Goal: Task Accomplishment & Management: Manage account settings

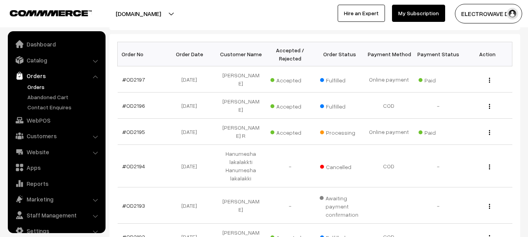
scroll to position [13, 0]
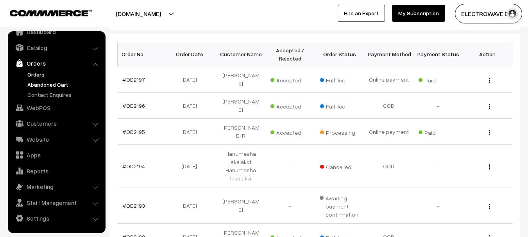
drag, startPoint x: 36, startPoint y: 75, endPoint x: 45, endPoint y: 84, distance: 12.4
click at [36, 75] on link "Orders" at bounding box center [63, 74] width 77 height 8
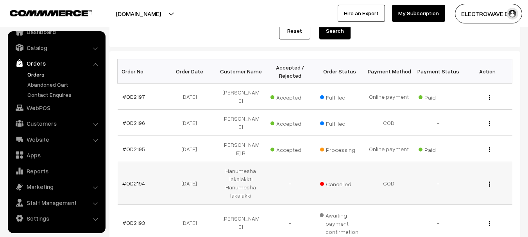
scroll to position [117, 0]
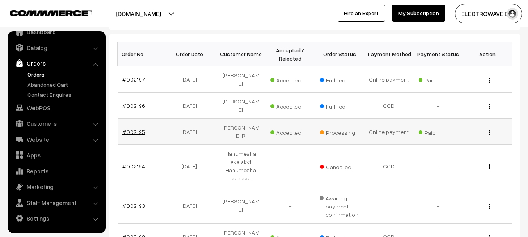
click at [135, 129] on link "#OD2195" at bounding box center [133, 132] width 23 height 7
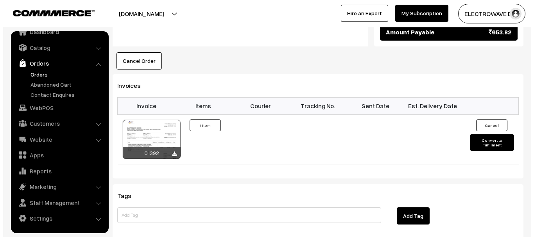
scroll to position [547, 0]
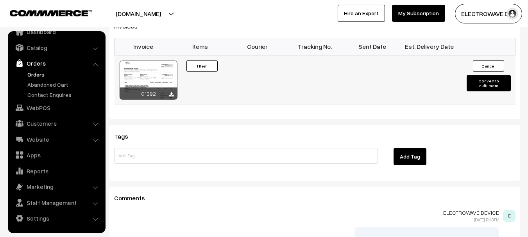
click at [483, 75] on button "Convert to Fulfilment" at bounding box center [489, 83] width 44 height 16
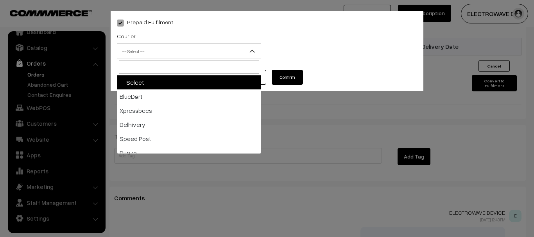
click at [153, 54] on span "-- Select --" at bounding box center [188, 52] width 143 height 14
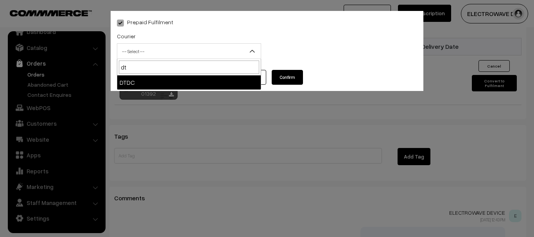
type input "dtd"
select select "7"
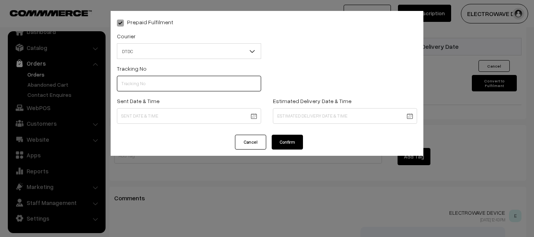
click at [156, 87] on input "text" at bounding box center [189, 84] width 144 height 16
type input "C55404056"
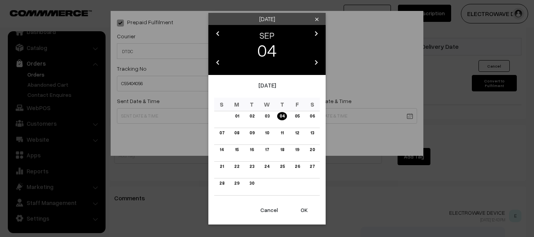
click at [301, 207] on button "OK" at bounding box center [303, 210] width 31 height 17
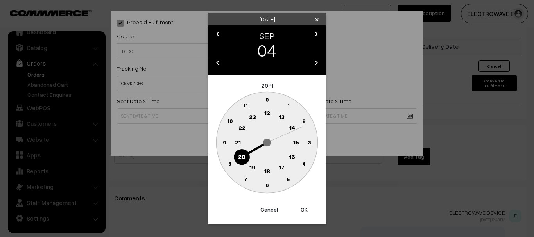
click at [301, 208] on button "OK" at bounding box center [303, 209] width 31 height 17
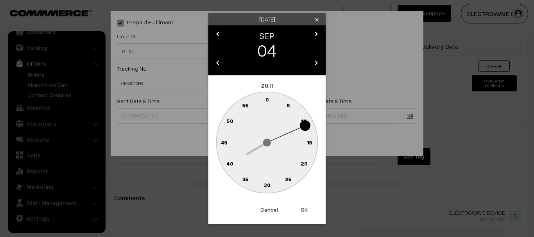
click at [302, 208] on button "OK" at bounding box center [303, 209] width 31 height 17
type input "04-09-2025 20:11"
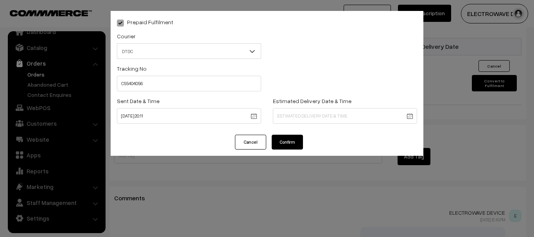
click at [310, 107] on div "Estimated Delivery Date & Time" at bounding box center [345, 110] width 144 height 28
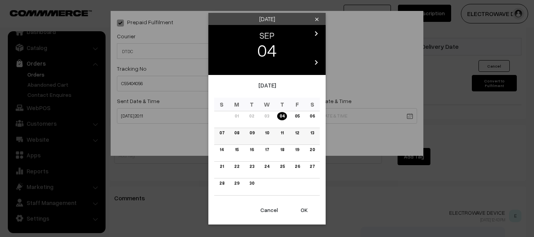
click at [238, 131] on link "08" at bounding box center [237, 133] width 10 height 8
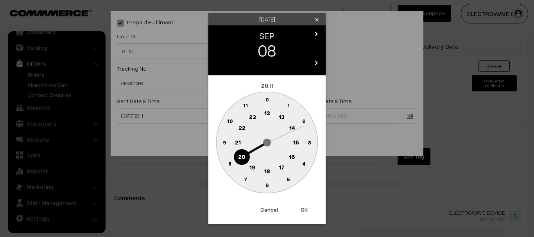
click at [300, 208] on button "OK" at bounding box center [303, 209] width 31 height 17
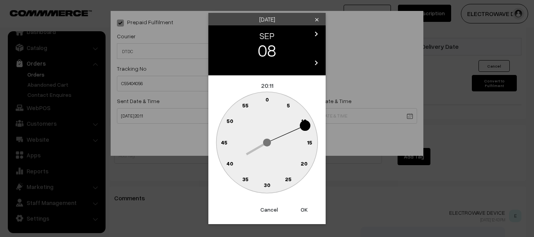
click at [300, 208] on button "OK" at bounding box center [303, 209] width 31 height 17
type input "08-09-2025 20:11"
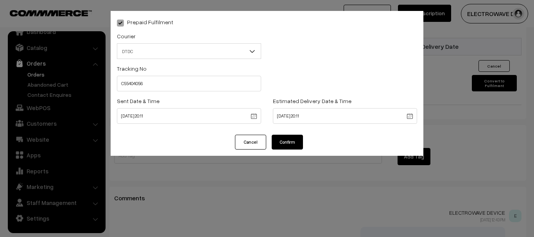
click at [286, 141] on button "Confirm" at bounding box center [287, 142] width 31 height 15
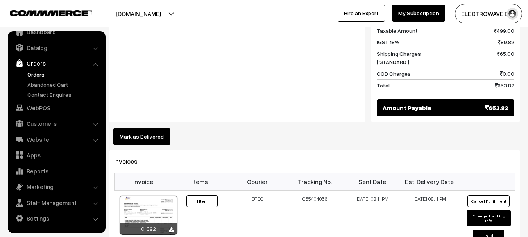
scroll to position [313, 0]
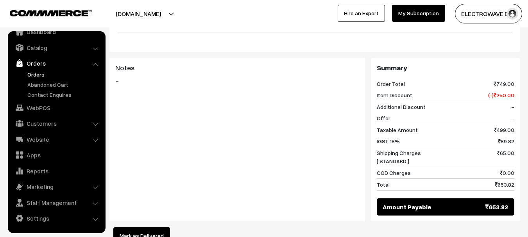
click at [44, 73] on link "Orders" at bounding box center [63, 74] width 77 height 8
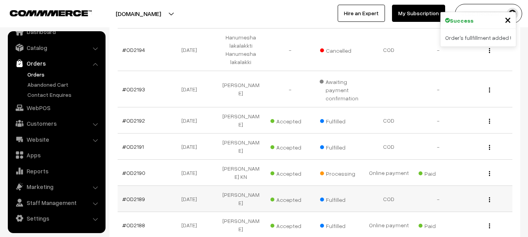
scroll to position [235, 0]
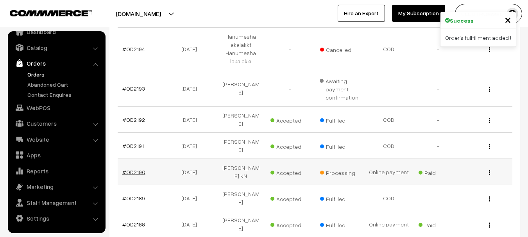
click at [138, 169] on link "#OD2190" at bounding box center [133, 172] width 23 height 7
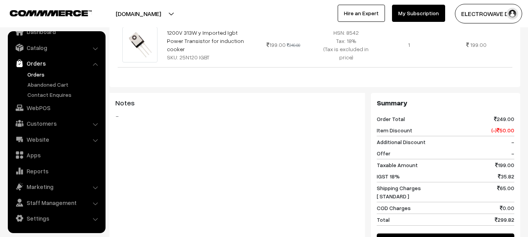
scroll to position [391, 0]
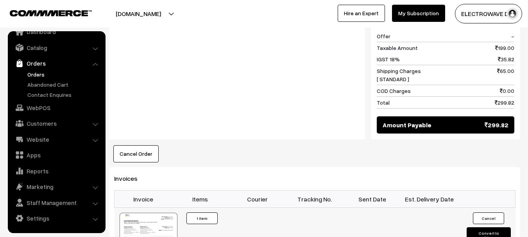
click at [477, 227] on button "Convert to Fulfilment" at bounding box center [489, 235] width 44 height 16
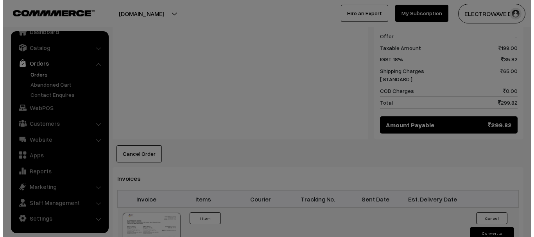
scroll to position [391, 0]
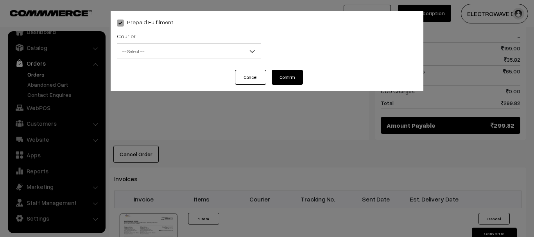
click at [172, 50] on span "-- Select --" at bounding box center [188, 52] width 143 height 14
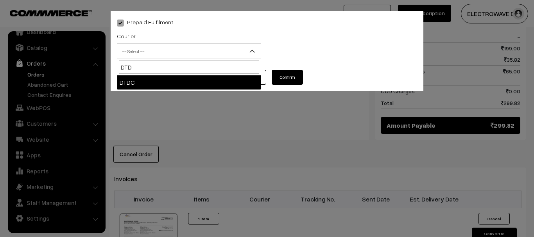
type input "DTD"
select select "7"
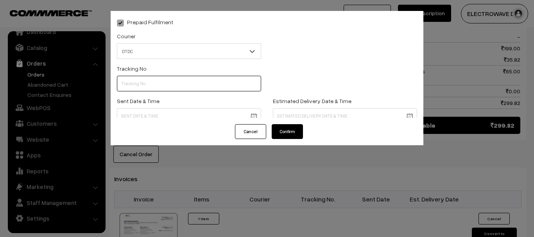
click at [155, 78] on input "text" at bounding box center [189, 84] width 144 height 16
paste input "C55404056"
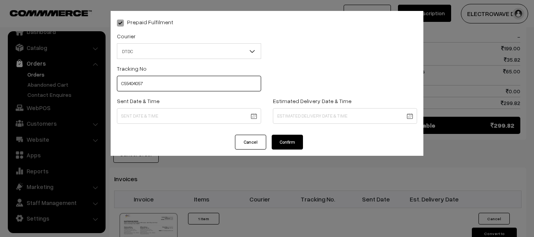
type input "C55404057"
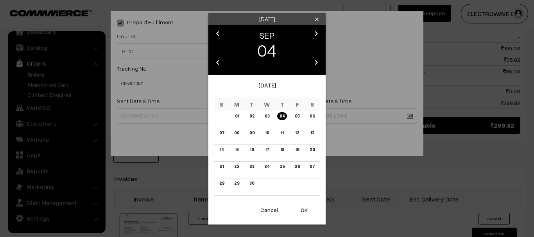
click at [305, 210] on button "OK" at bounding box center [303, 210] width 31 height 17
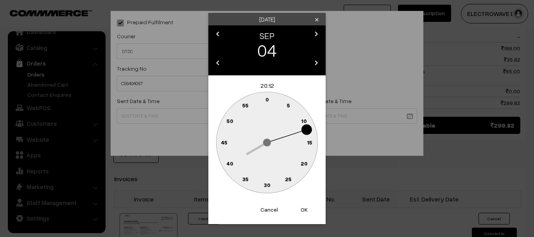
click at [305, 210] on button "OK" at bounding box center [303, 209] width 31 height 17
type input "04-09-2025 20:12"
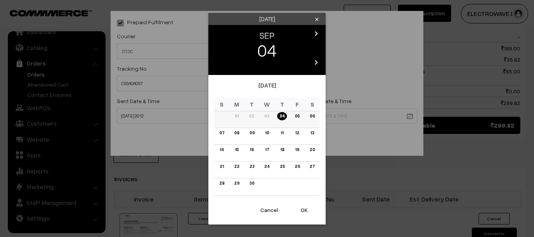
drag, startPoint x: 314, startPoint y: 118, endPoint x: 247, endPoint y: 140, distance: 71.1
click at [314, 118] on body "Thank you for showing interest. Our team will call you shortly. Close dhruvpro.…" at bounding box center [267, 39] width 534 height 861
click at [237, 133] on link "08" at bounding box center [237, 133] width 10 height 8
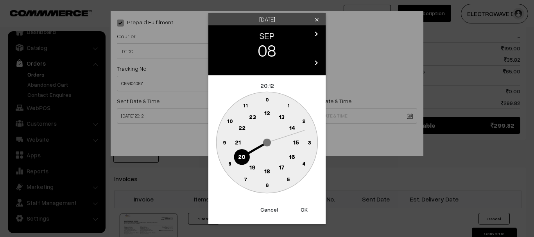
click at [303, 211] on button "OK" at bounding box center [303, 209] width 31 height 17
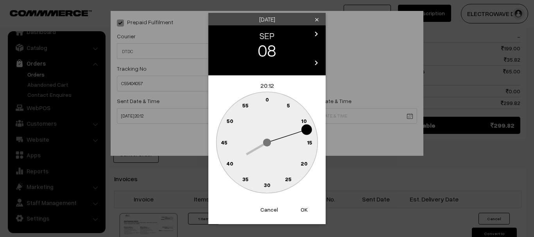
click at [303, 211] on button "OK" at bounding box center [303, 209] width 31 height 17
type input "08-09-2025 20:12"
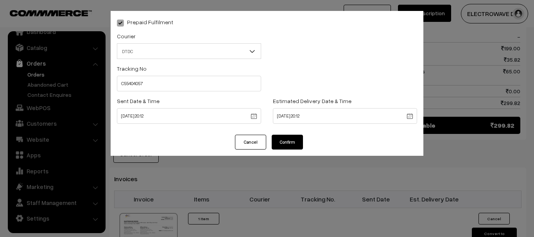
drag, startPoint x: 286, startPoint y: 124, endPoint x: 286, endPoint y: 129, distance: 4.7
click at [286, 126] on div "Estimated Delivery Date & Time 08-09-2025 20:12" at bounding box center [345, 112] width 156 height 32
click at [286, 138] on button "Confirm" at bounding box center [287, 142] width 31 height 15
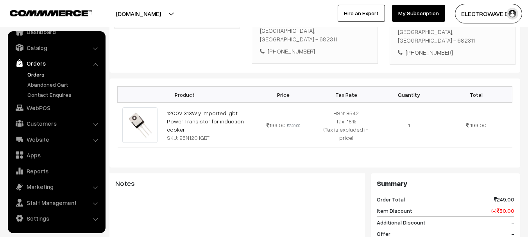
scroll to position [39, 0]
